Goal: Check status: Check status

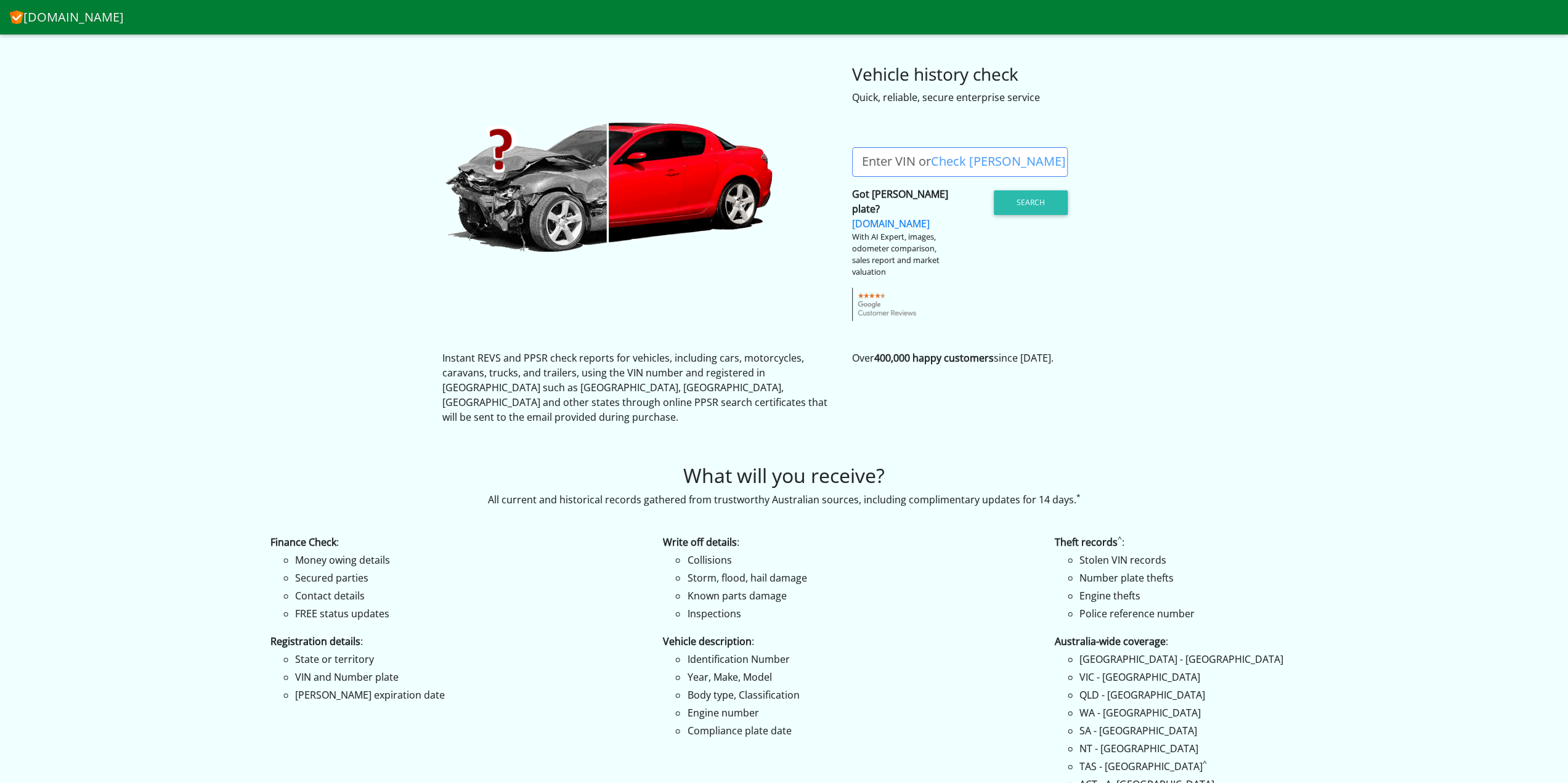
click at [906, 165] on label "Enter VIN or Check [PERSON_NAME]" at bounding box center [964, 162] width 223 height 30
click at [906, 165] on input "Enter VIN or Check [PERSON_NAME]" at bounding box center [960, 162] width 215 height 30
drag, startPoint x: 906, startPoint y: 165, endPoint x: 885, endPoint y: 163, distance: 21.1
click at [885, 163] on label "Enter VIN or Check [PERSON_NAME]" at bounding box center [964, 162] width 223 height 30
click at [885, 163] on input "Enter VIN or Check [PERSON_NAME]" at bounding box center [960, 162] width 215 height 30
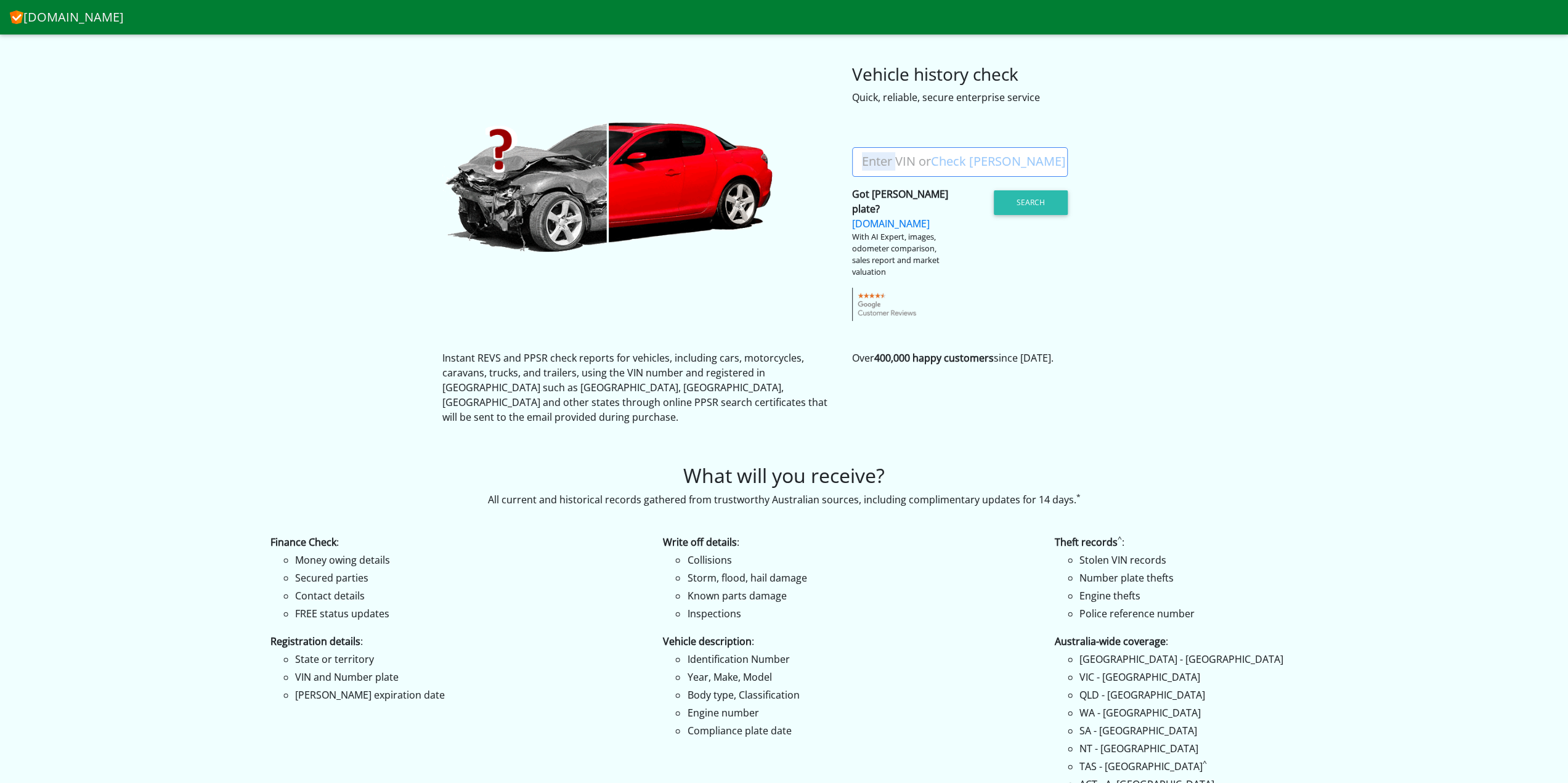
click at [885, 163] on label "Enter VIN or Check [PERSON_NAME]" at bounding box center [964, 162] width 223 height 30
click at [885, 163] on input "Enter VIN or Check [PERSON_NAME]" at bounding box center [960, 162] width 215 height 30
click at [895, 160] on label "Enter VIN or Check [PERSON_NAME]" at bounding box center [964, 162] width 223 height 30
click at [895, 160] on input "Enter VIN or Check [PERSON_NAME]" at bounding box center [960, 162] width 215 height 30
click at [935, 160] on link "Check [PERSON_NAME]" at bounding box center [999, 161] width 135 height 16
